Goal: Information Seeking & Learning: Learn about a topic

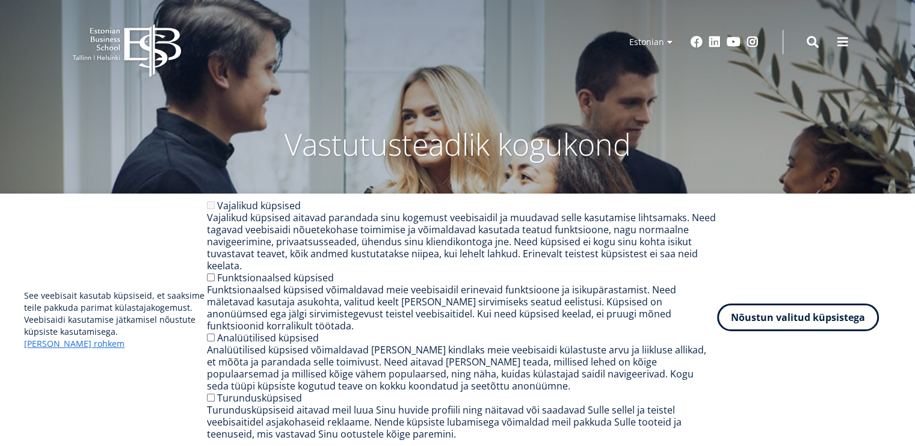
click at [812, 327] on button "Nõustun valitud küpsistega" at bounding box center [798, 318] width 162 height 28
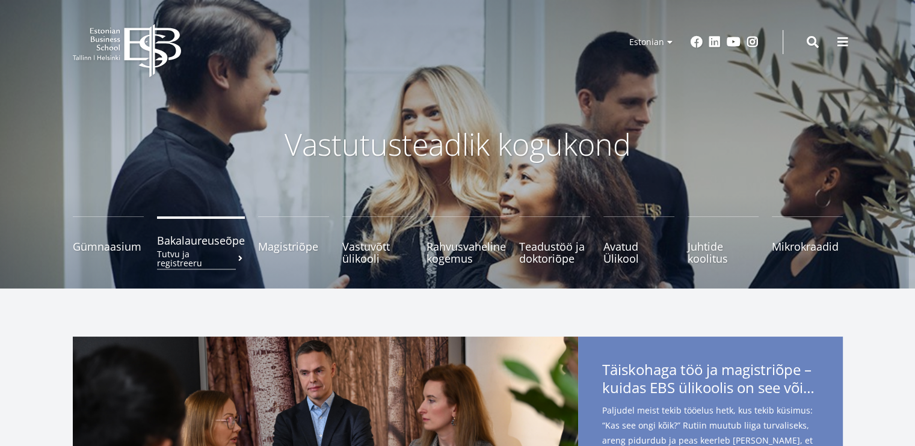
click at [206, 246] on span "Bakalaureuseõpe Tutvu ja registreeru" at bounding box center [201, 240] width 88 height 12
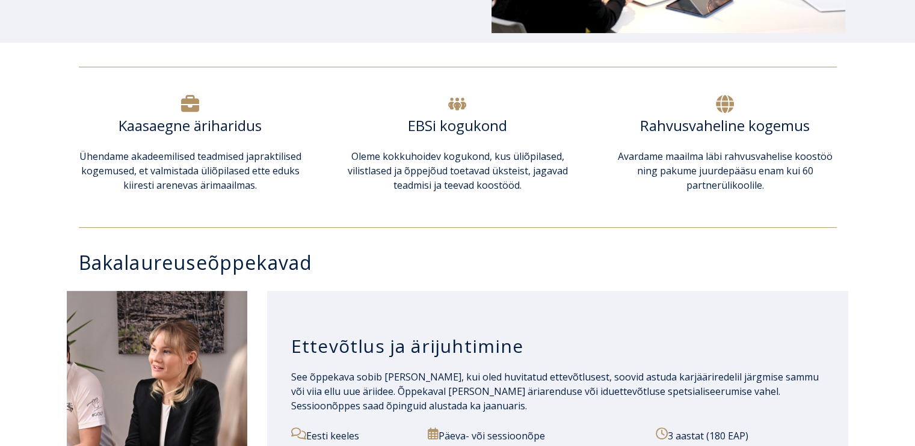
scroll to position [394, 0]
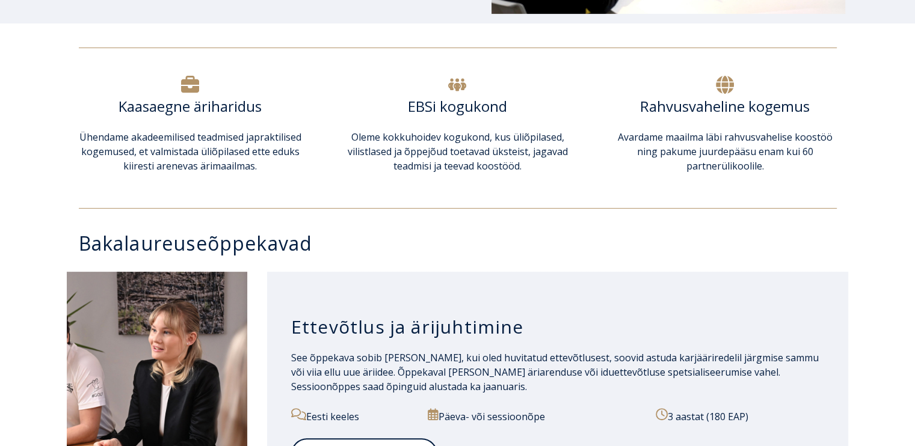
click at [40, 238] on div "Bakalaureuseõppekavad" at bounding box center [457, 243] width 915 height 45
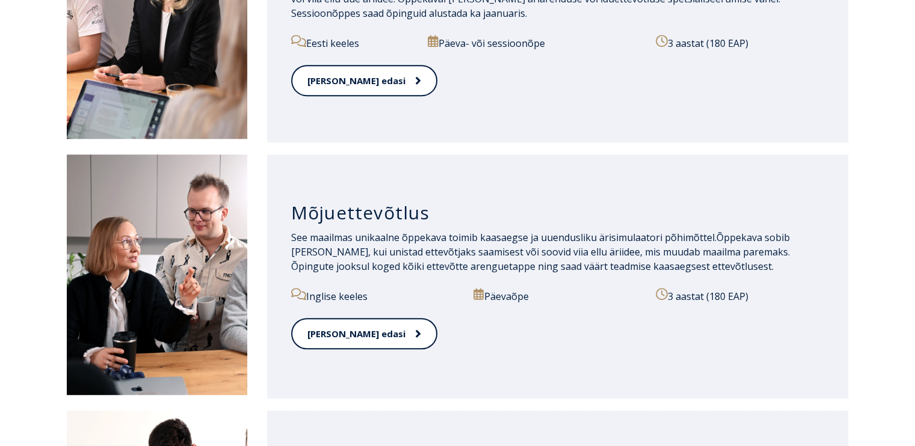
scroll to position [768, 0]
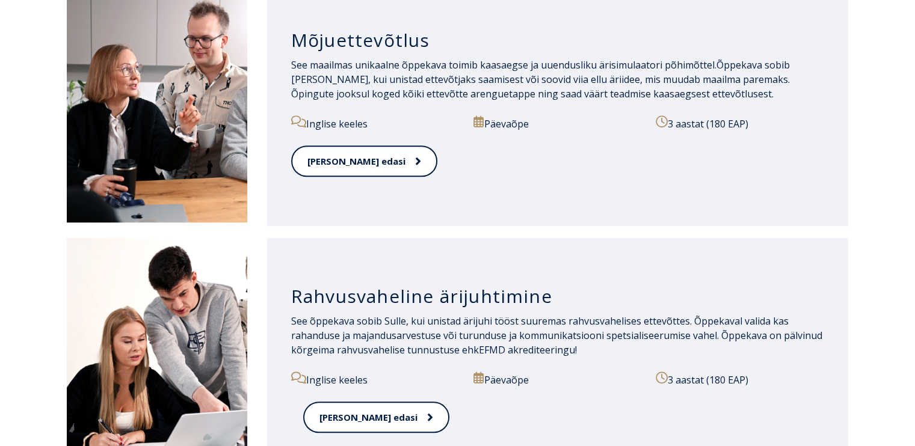
click at [40, 238] on div "Rahvusvaheline ärijuhtimine See õppekava sobib Sulle, kui unistad ärijuhi tööst…" at bounding box center [457, 360] width 915 height 256
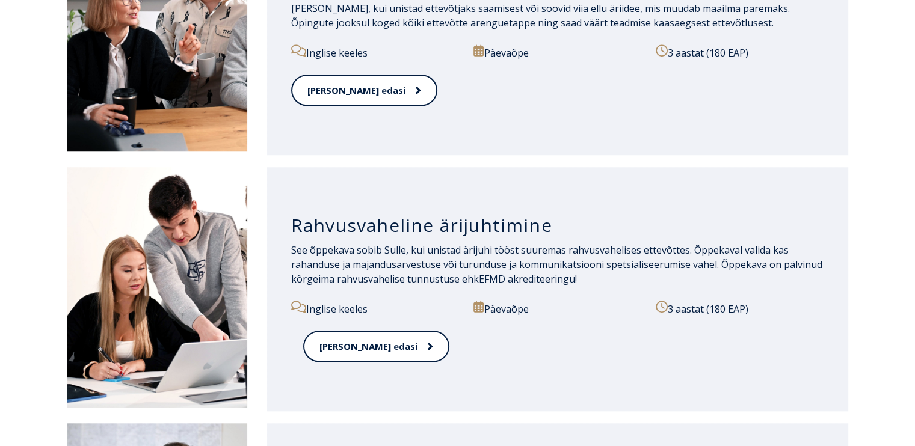
click at [40, 238] on div "Rahvusvaheline ärijuhtimine See õppekava sobib Sulle, kui unistad ärijuhi tööst…" at bounding box center [457, 289] width 915 height 256
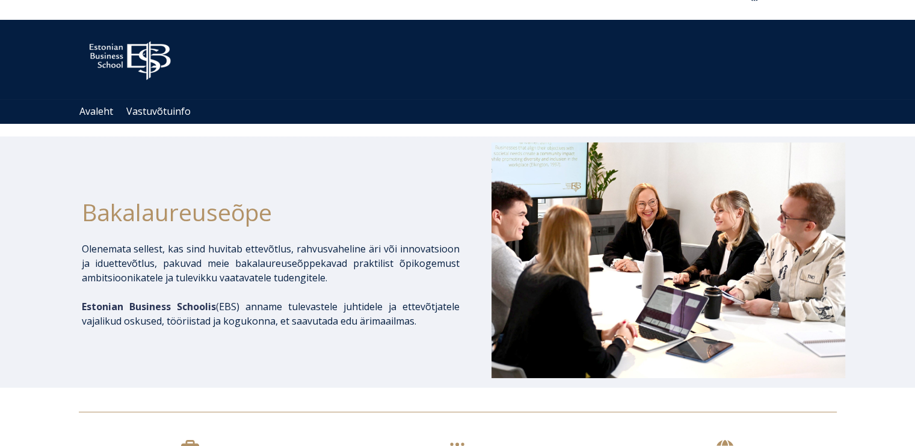
scroll to position [0, 0]
